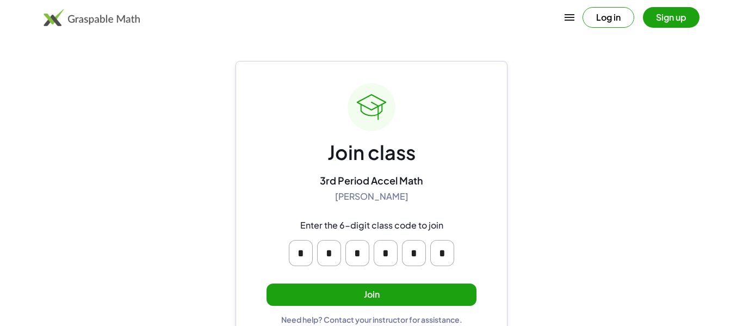
scroll to position [21, 0]
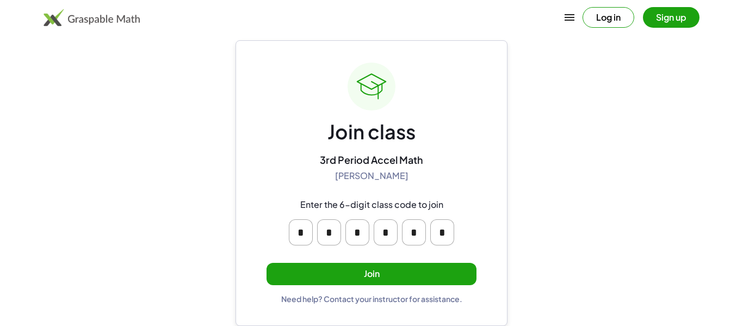
click at [349, 295] on div "Need help? Contact your instructor for assistance." at bounding box center [371, 299] width 181 height 10
click at [352, 285] on div "Join class 3rd Period Accel Math Sandhya Mohanakrishnan Enter the 6-digit class…" at bounding box center [371, 183] width 210 height 241
click at [353, 283] on button "Join" at bounding box center [371, 274] width 210 height 22
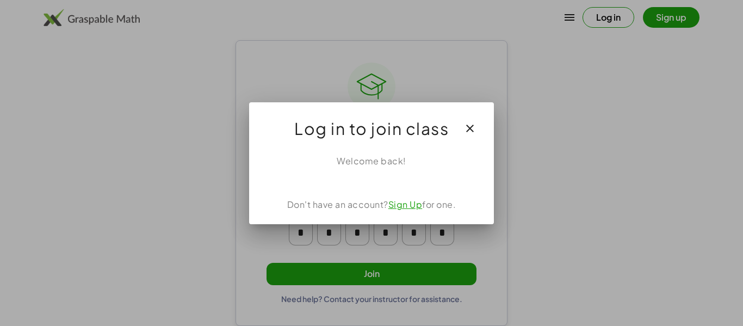
scroll to position [0, 0]
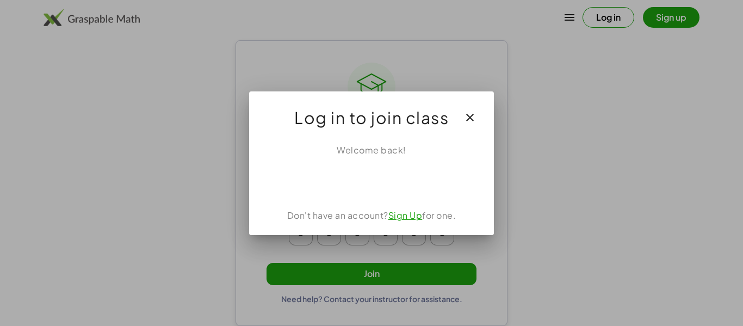
click at [473, 110] on button "button" at bounding box center [470, 117] width 26 height 26
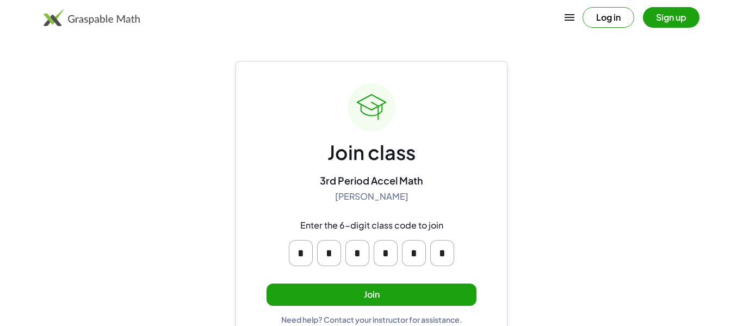
scroll to position [21, 0]
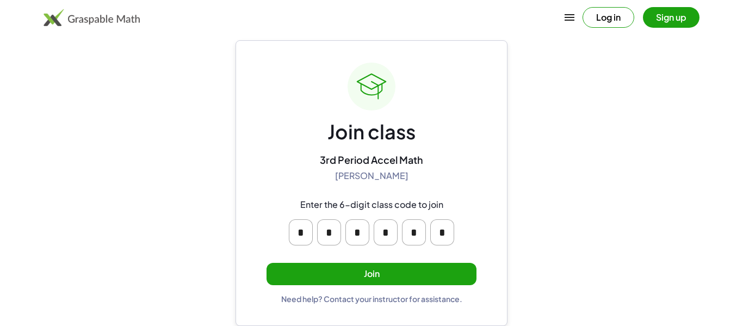
click at [622, 24] on button "Log in" at bounding box center [608, 17] width 52 height 21
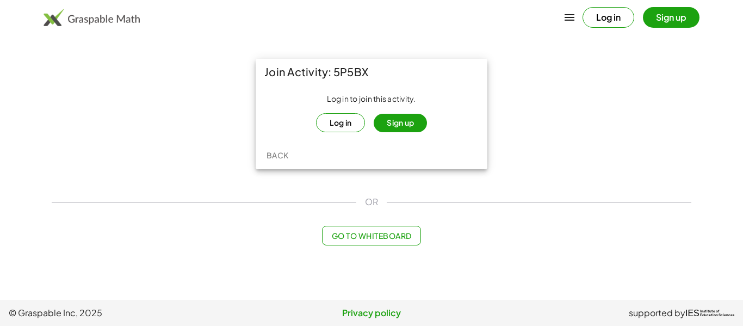
click at [332, 122] on button "Log in" at bounding box center [340, 122] width 49 height 19
